Goal: Information Seeking & Learning: Learn about a topic

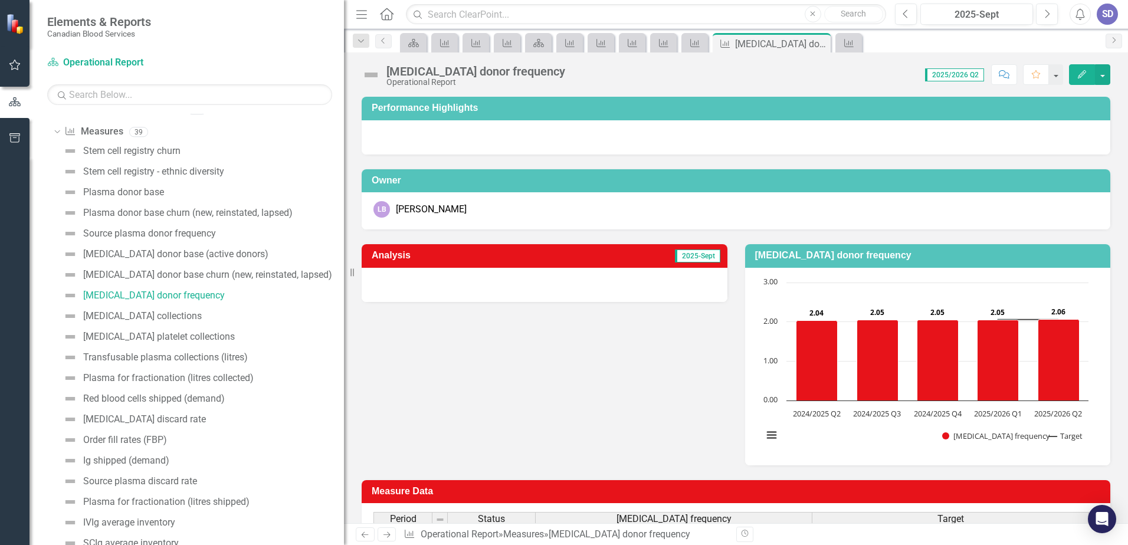
scroll to position [59, 0]
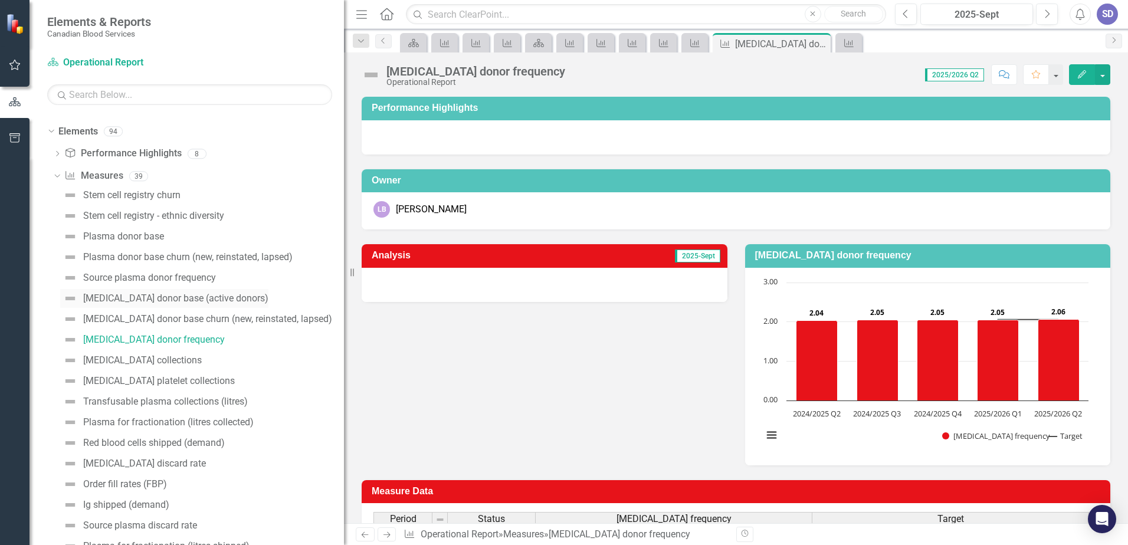
click at [139, 299] on div "[MEDICAL_DATA] donor base (active donors)" at bounding box center [175, 298] width 185 height 11
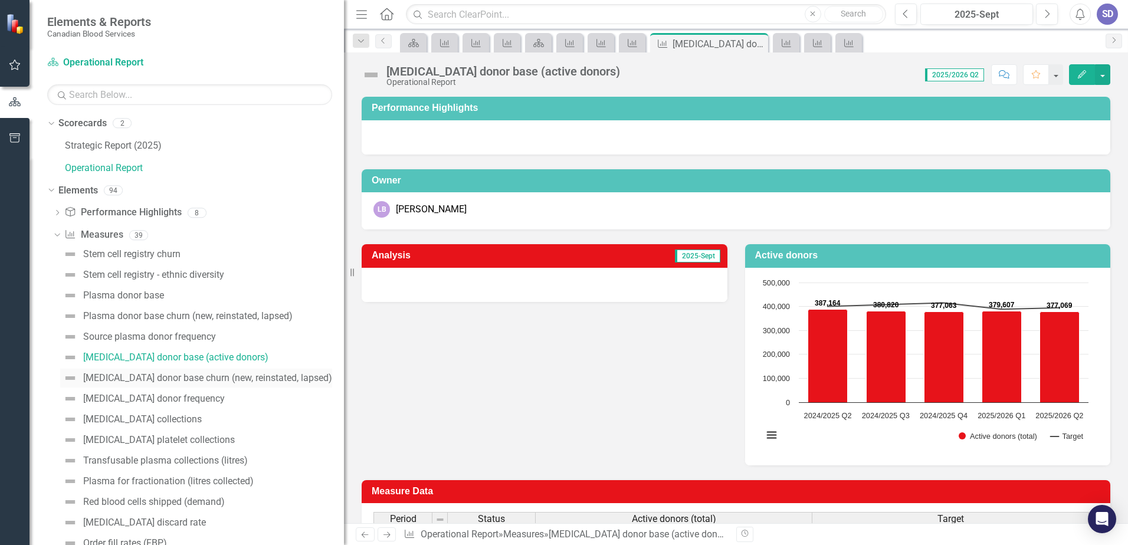
click at [211, 380] on div "[MEDICAL_DATA] donor base churn (new, reinstated, lapsed)" at bounding box center [207, 378] width 249 height 11
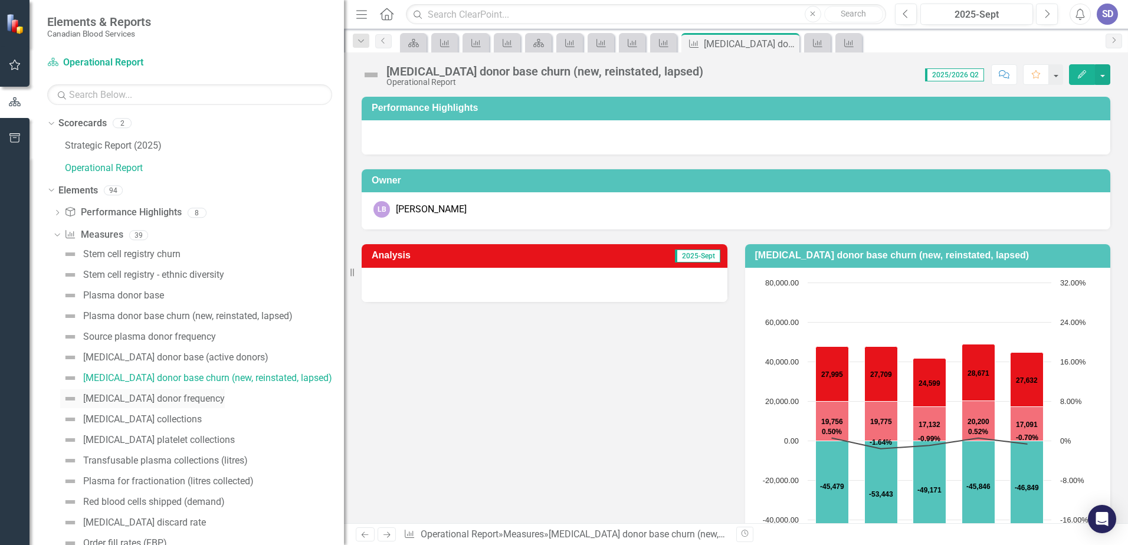
click at [188, 392] on link "[MEDICAL_DATA] donor frequency" at bounding box center [142, 399] width 165 height 19
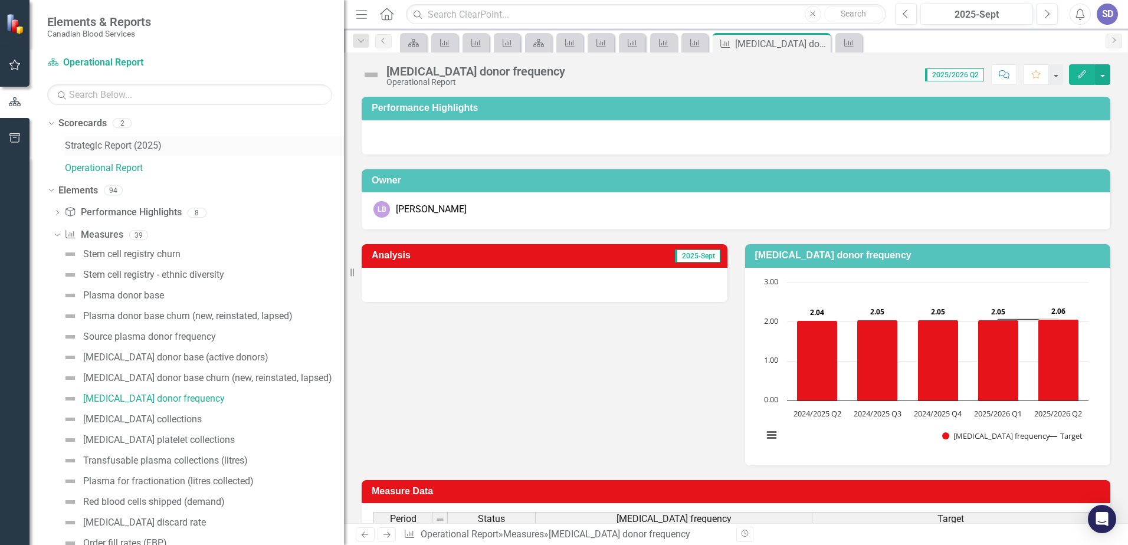
click at [93, 143] on link "Strategic Report (2025)" at bounding box center [204, 146] width 279 height 14
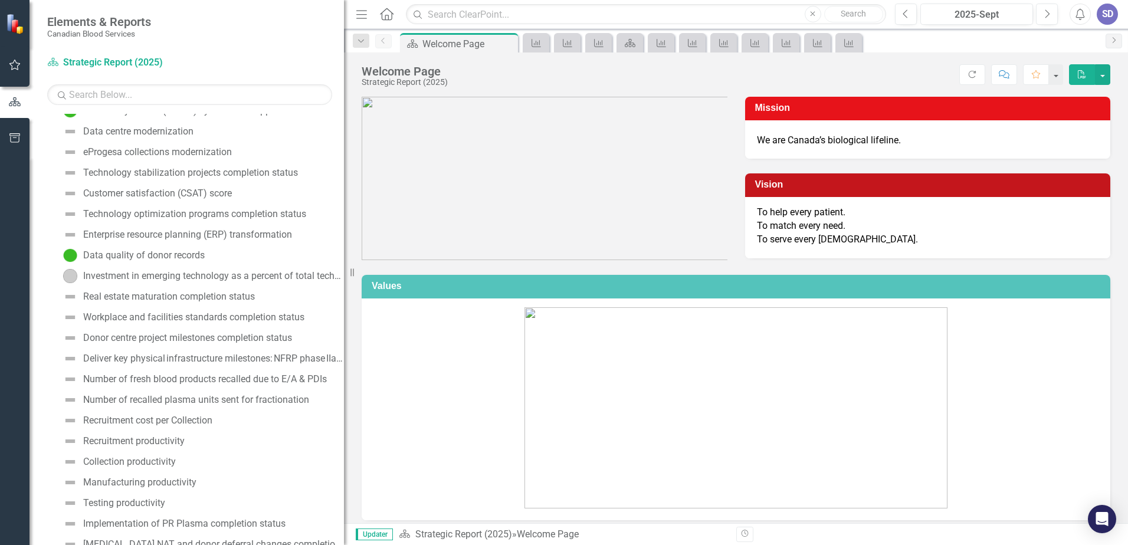
scroll to position [647, 0]
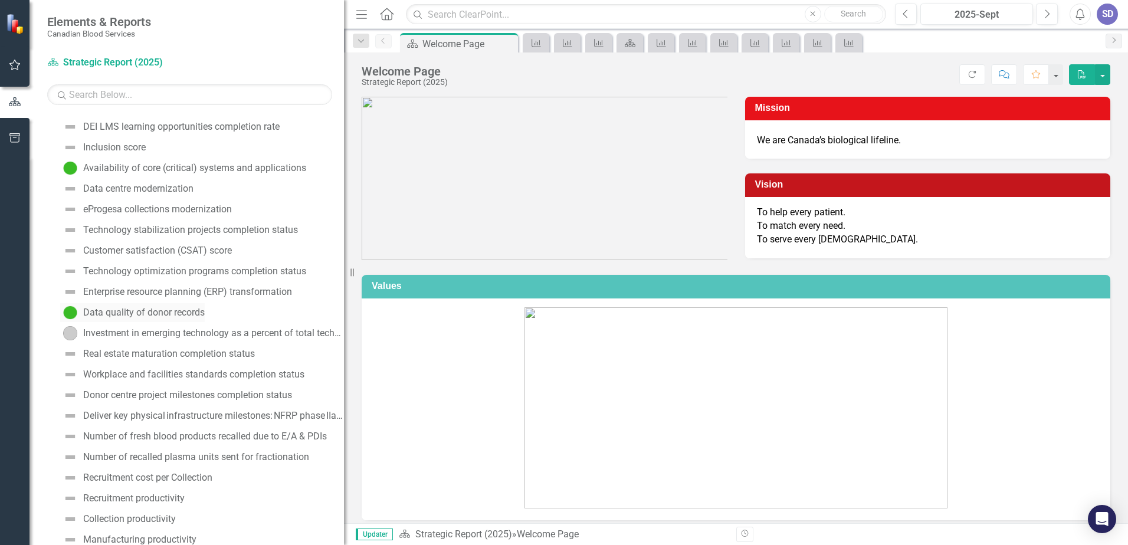
click at [179, 315] on div "Data quality of donor records" at bounding box center [144, 312] width 122 height 11
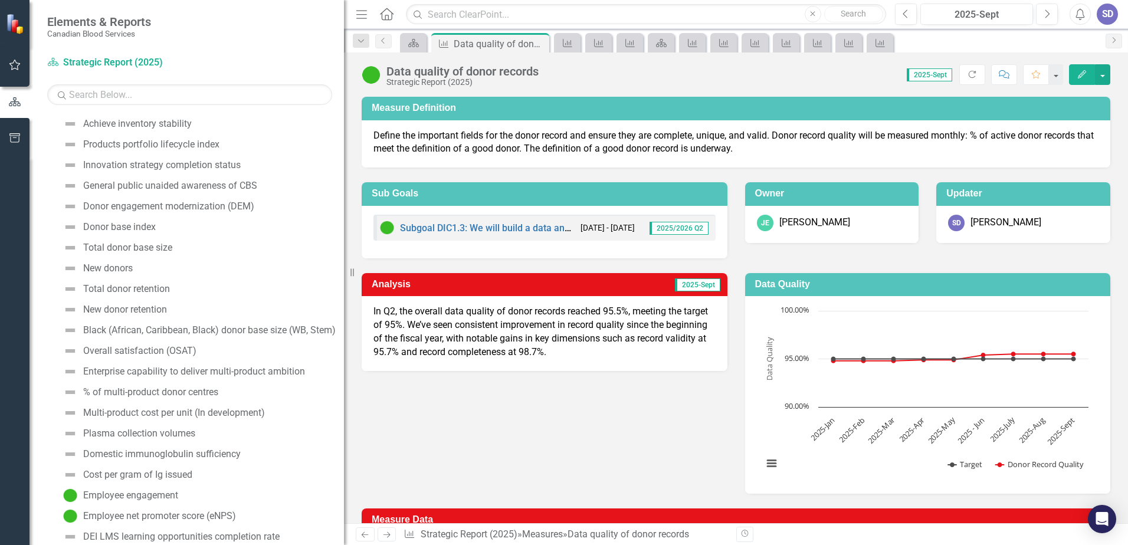
scroll to position [236, 0]
click at [103, 251] on div "Total donor base size" at bounding box center [127, 249] width 89 height 11
